Goal: Find specific page/section: Find specific page/section

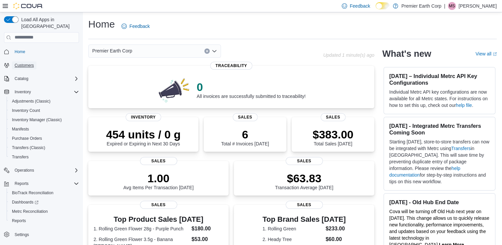
click at [34, 63] on span "Customers" at bounding box center [24, 65] width 19 height 5
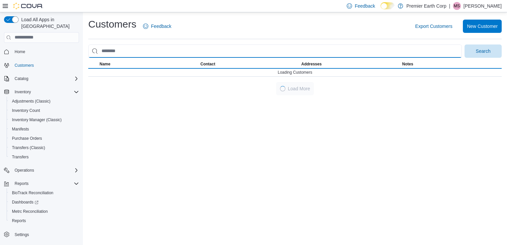
click at [129, 49] on input "search" at bounding box center [275, 50] width 374 height 13
type input "*******"
click at [465, 44] on button "Search" at bounding box center [483, 50] width 37 height 13
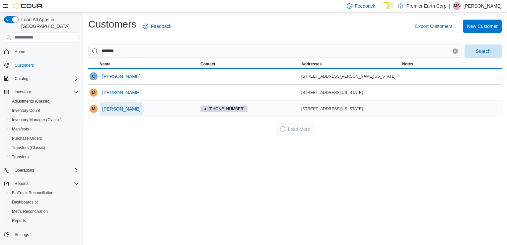
click at [117, 106] on span "[PERSON_NAME]" at bounding box center [121, 109] width 38 height 7
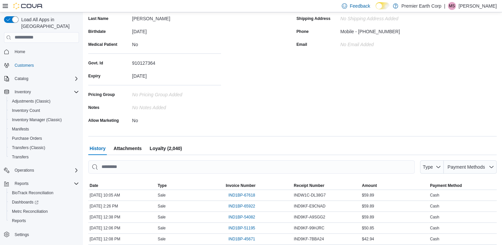
scroll to position [93, 0]
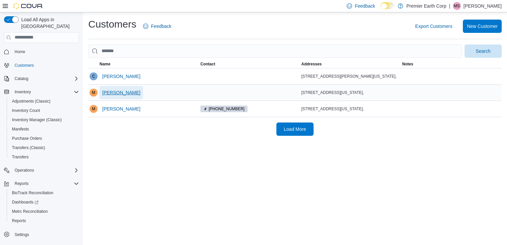
click at [119, 91] on span "[PERSON_NAME]" at bounding box center [121, 92] width 38 height 7
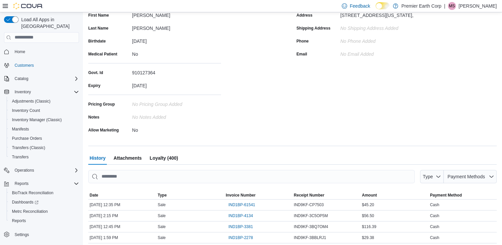
scroll to position [103, 0]
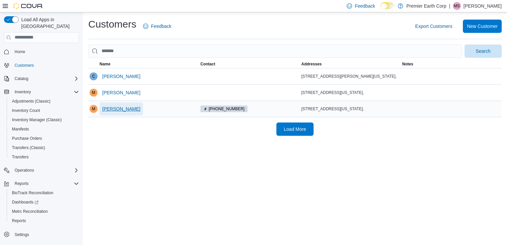
click at [122, 108] on span "[PERSON_NAME]" at bounding box center [121, 109] width 38 height 7
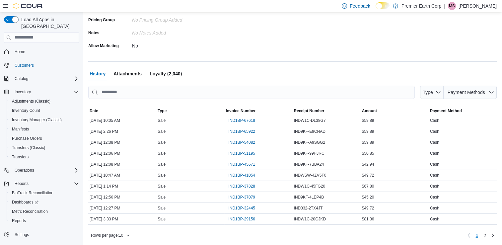
scroll to position [168, 0]
click at [486, 234] on span "2" at bounding box center [485, 235] width 3 height 7
click at [479, 235] on span "1" at bounding box center [477, 235] width 3 height 7
click at [20, 49] on span "Home" at bounding box center [20, 51] width 11 height 5
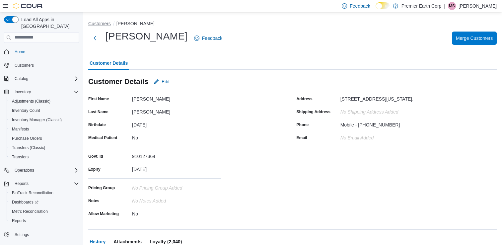
click at [102, 24] on button "Customers" at bounding box center [99, 23] width 23 height 5
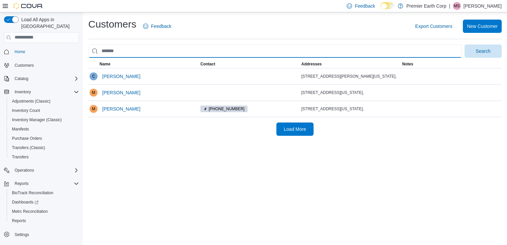
click at [117, 50] on input "search" at bounding box center [275, 50] width 374 height 13
type input "*******"
click at [465, 44] on button "Search" at bounding box center [483, 50] width 37 height 13
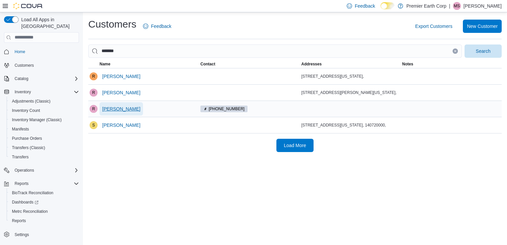
click at [113, 109] on span "[PERSON_NAME]" at bounding box center [121, 109] width 38 height 7
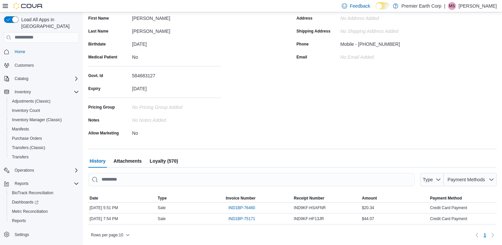
scroll to position [81, 0]
click at [20, 49] on span "Home" at bounding box center [20, 51] width 11 height 5
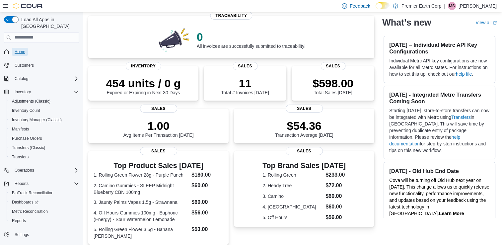
scroll to position [49, 0]
